Goal: Ask a question

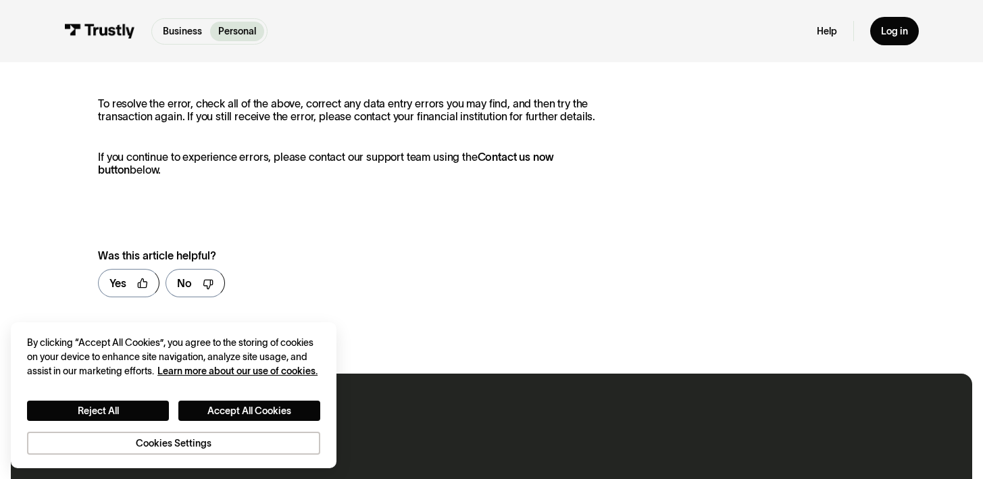
scroll to position [476, 0]
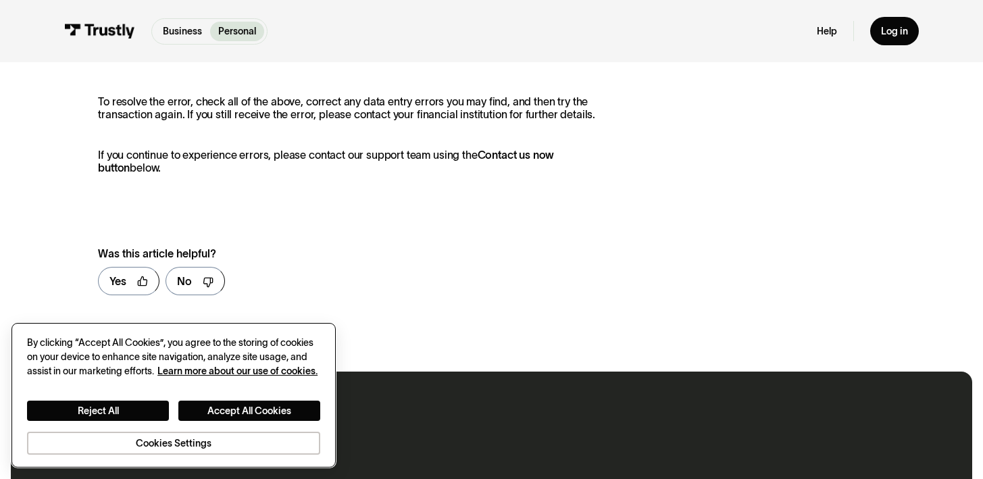
click at [235, 387] on div "Reject All Accept All Cookies Cookies Settings" at bounding box center [173, 416] width 293 height 76
click at [239, 397] on div "Reject All Accept All Cookies Cookies Settings" at bounding box center [173, 416] width 293 height 76
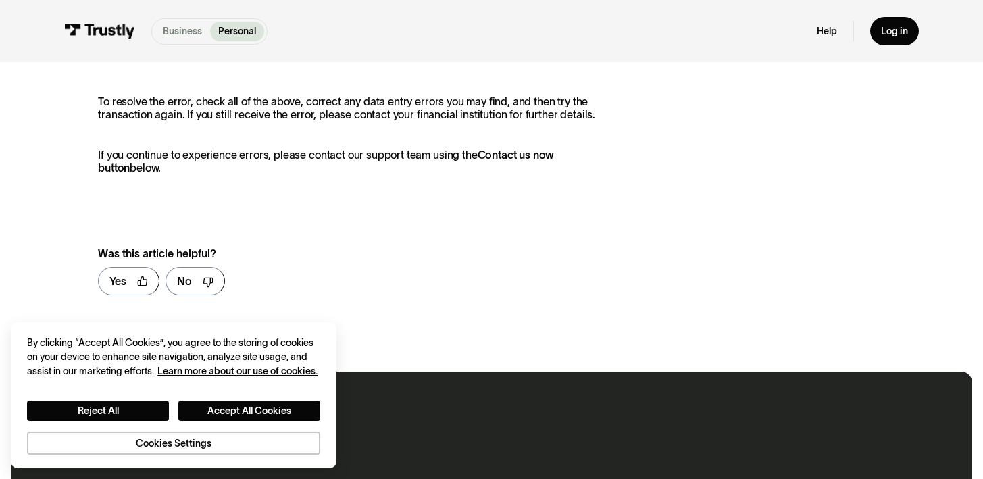
click at [179, 38] on p "Business" at bounding box center [182, 31] width 39 height 14
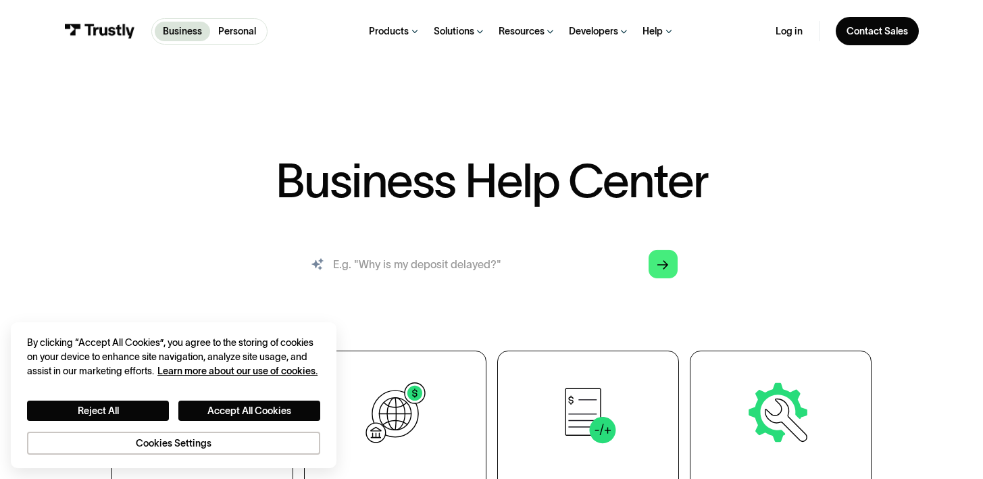
click at [383, 274] on input "search" at bounding box center [491, 264] width 393 height 43
click at [384, 270] on input "search" at bounding box center [491, 264] width 393 height 43
type input "we are having technical difficulties"
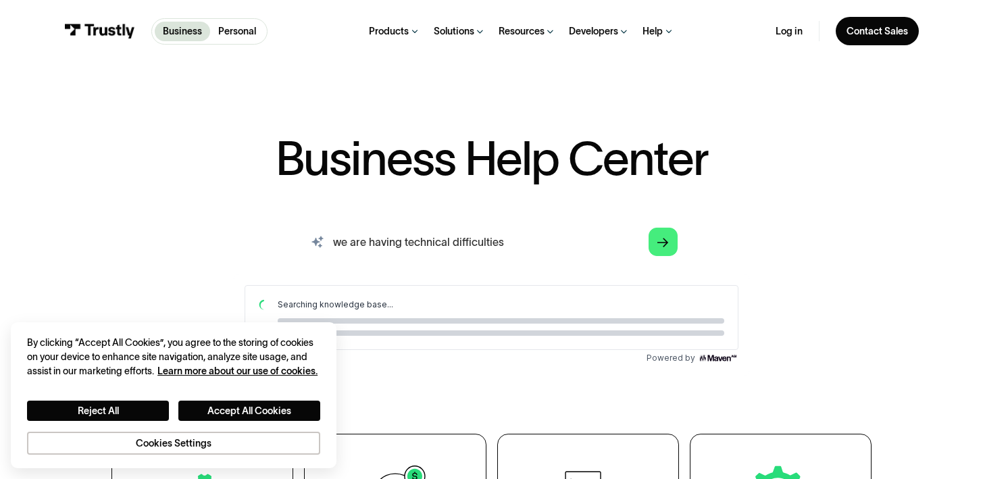
scroll to position [87, 0]
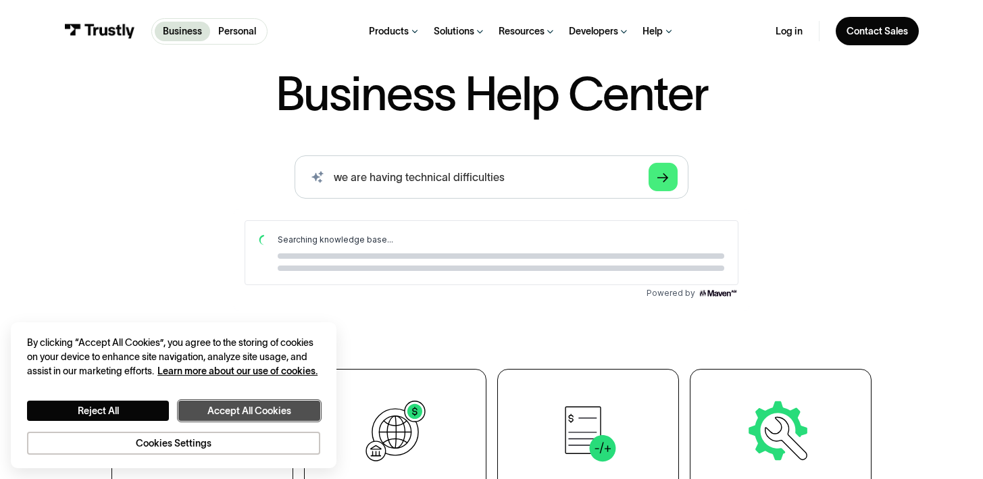
click at [251, 419] on button "Accept All Cookies" at bounding box center [249, 411] width 142 height 20
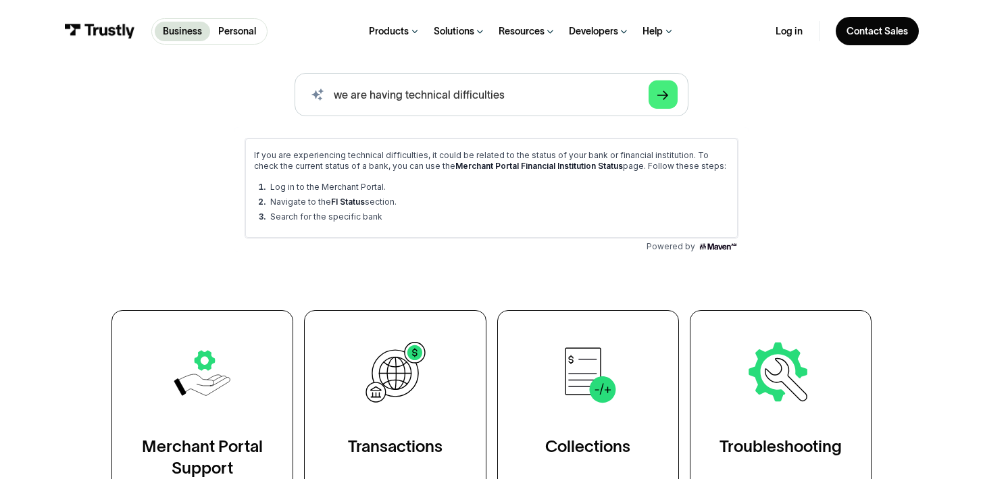
scroll to position [174, 0]
